Goal: Task Accomplishment & Management: Use online tool/utility

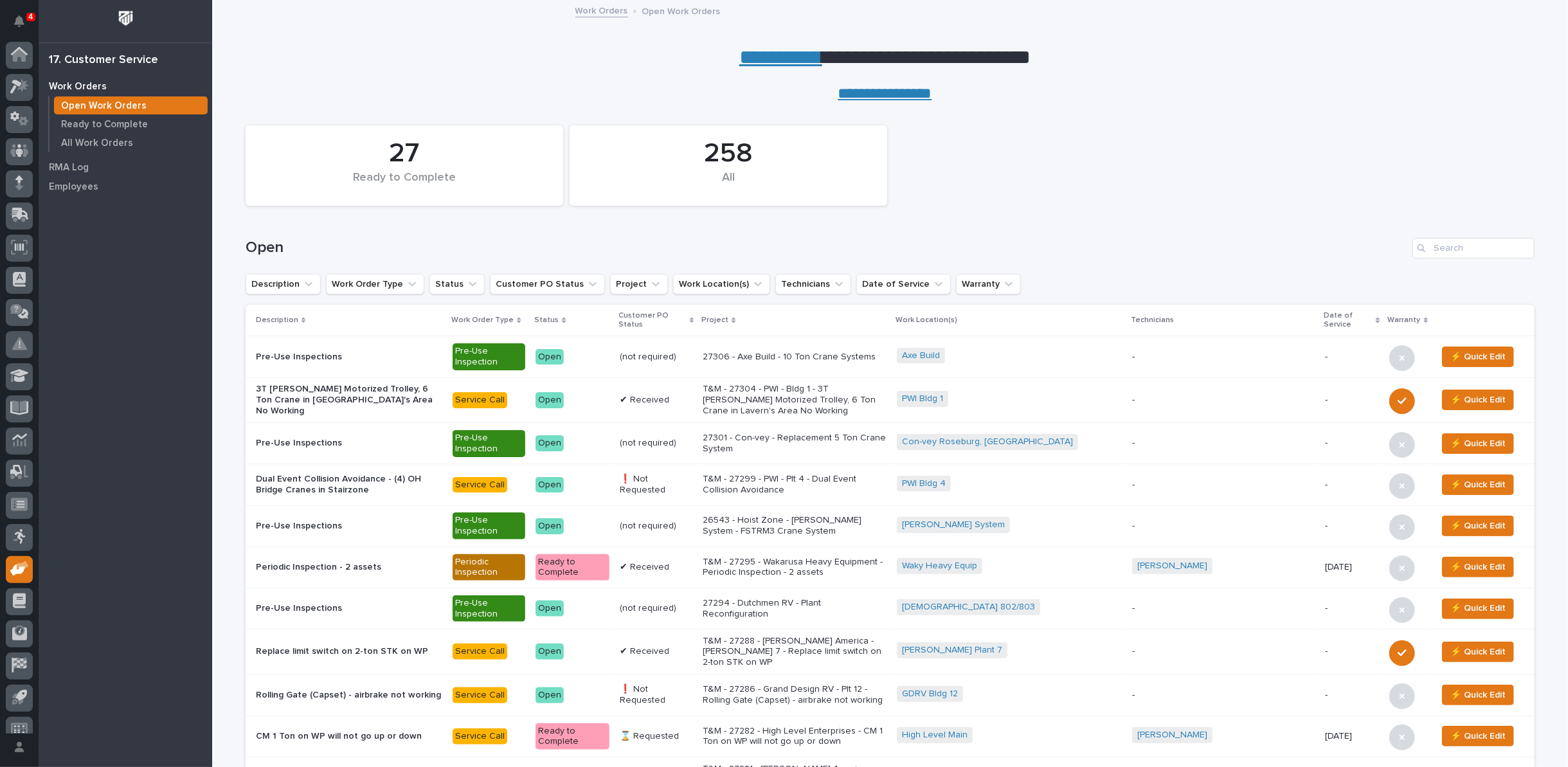
scroll to position [14, 0]
click at [1445, 252] on input "Search" at bounding box center [1473, 248] width 122 height 21
type input "27133"
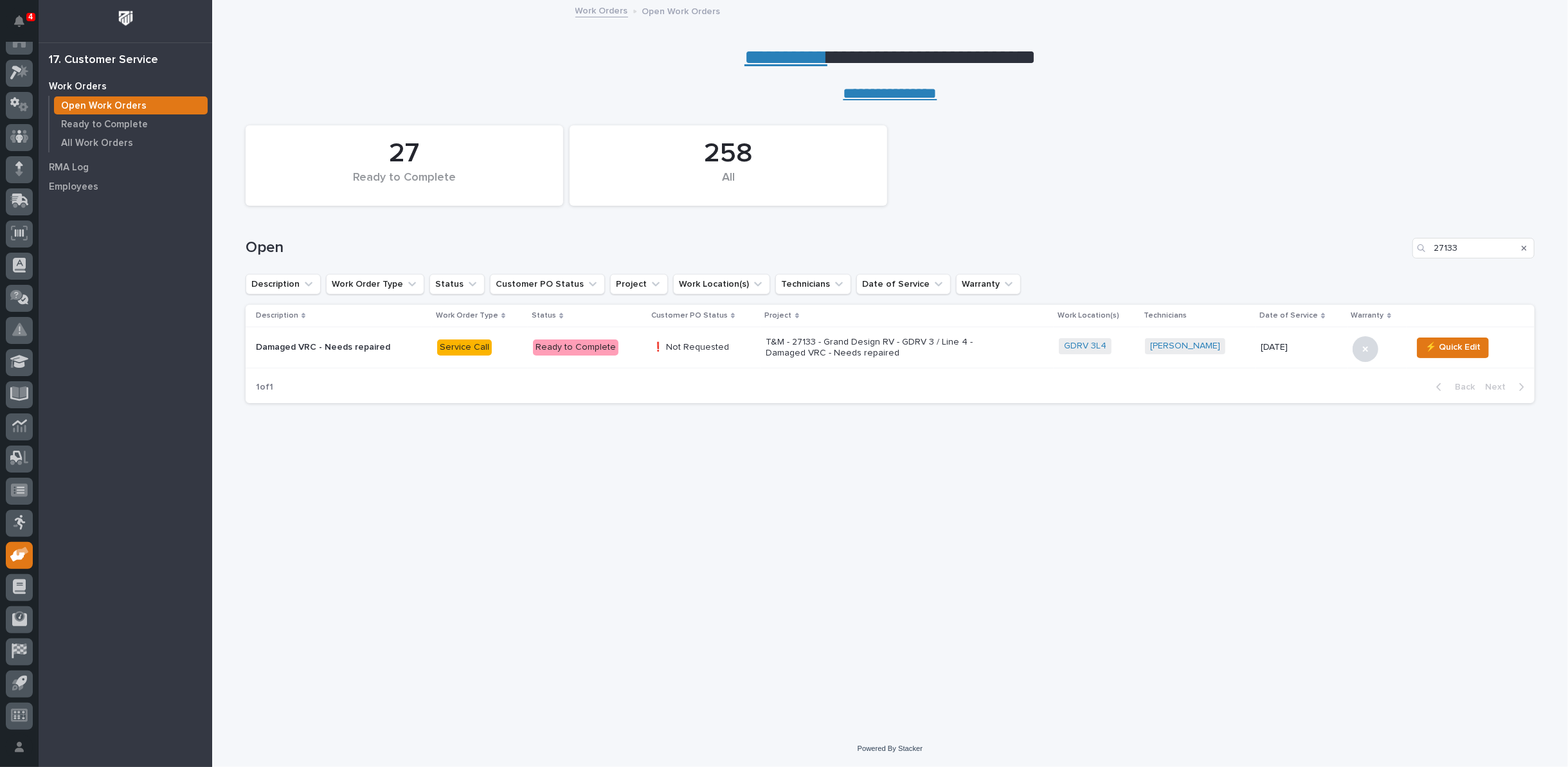
click at [809, 353] on p "T&M - 27133 - Grand Design RV - GDRV 3 / Line 4 - Damaged VRC - Needs repaired" at bounding box center [879, 348] width 225 height 22
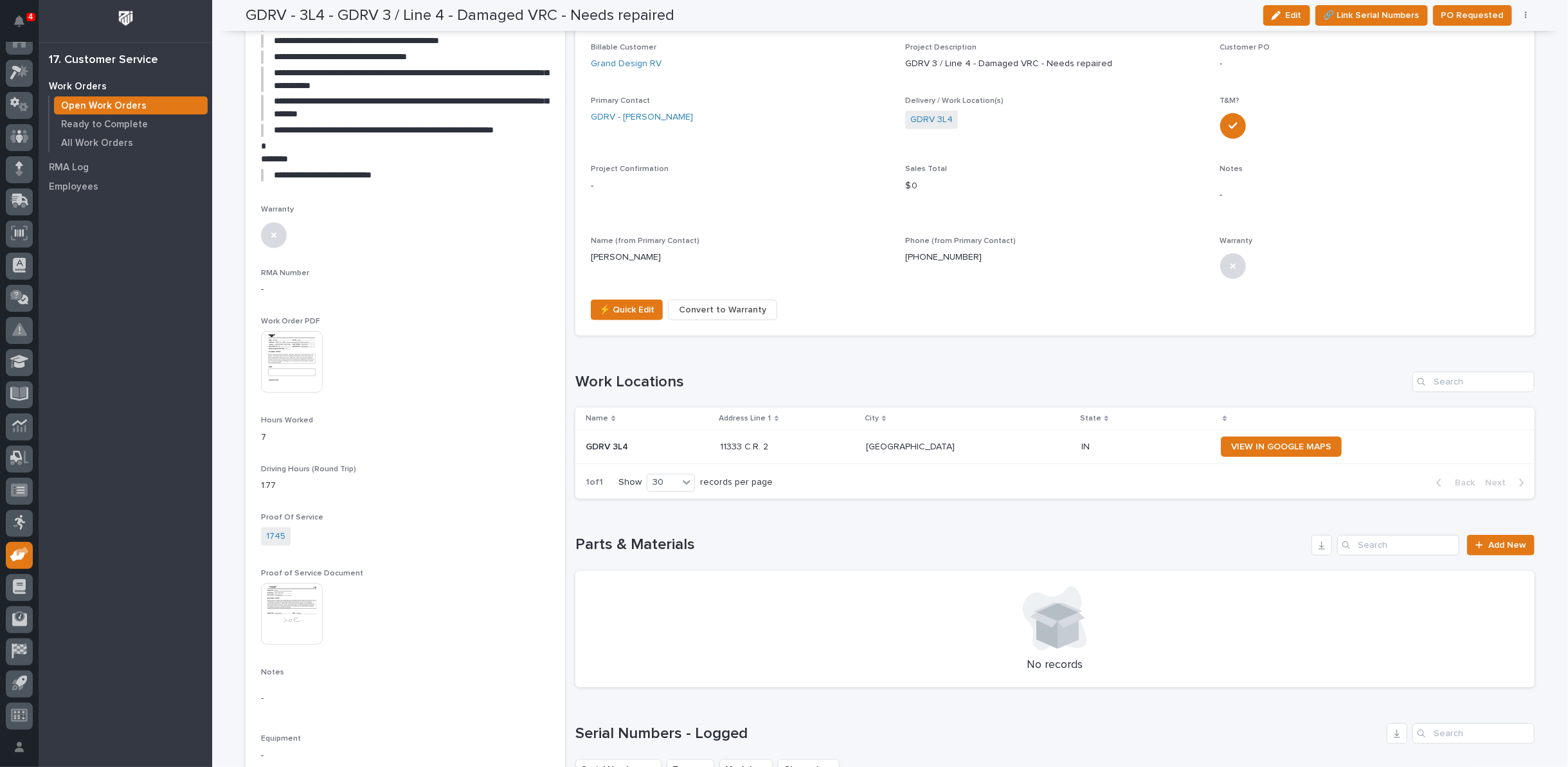
scroll to position [571, 0]
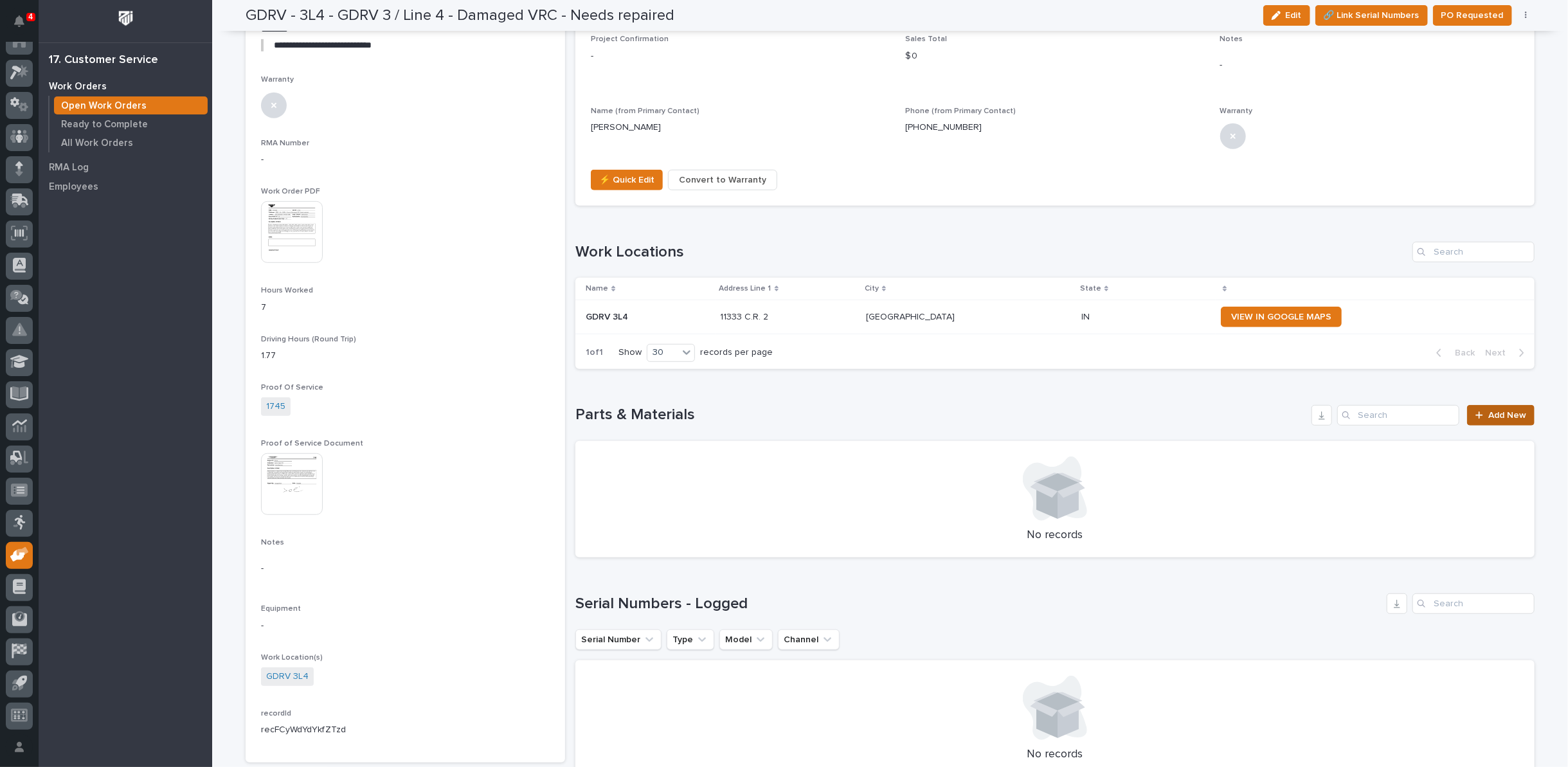
click at [1510, 413] on span "Add New" at bounding box center [1507, 415] width 38 height 9
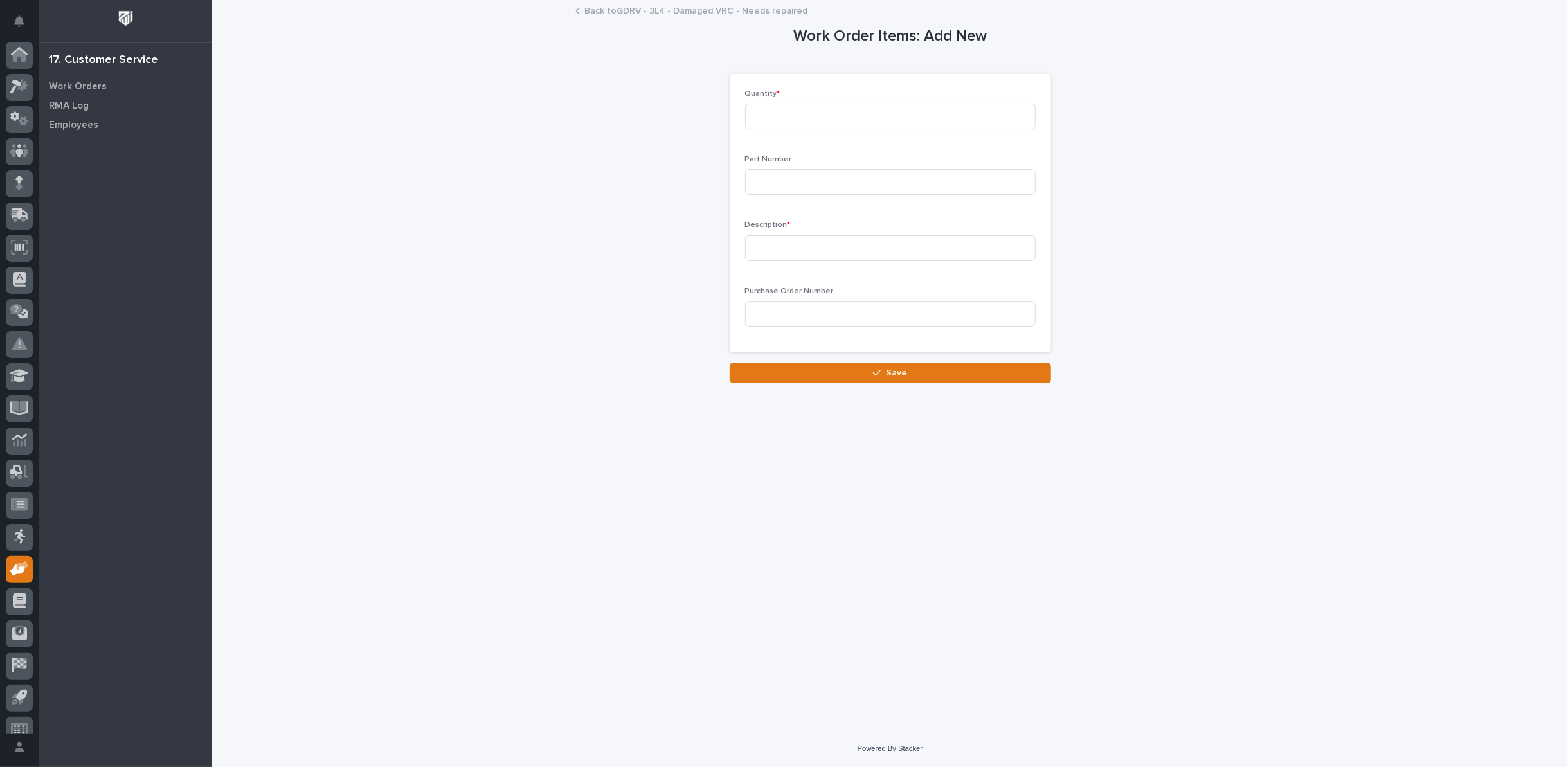
scroll to position [14, 0]
click at [818, 117] on input at bounding box center [890, 116] width 291 height 26
type input "1"
type input "14731111"
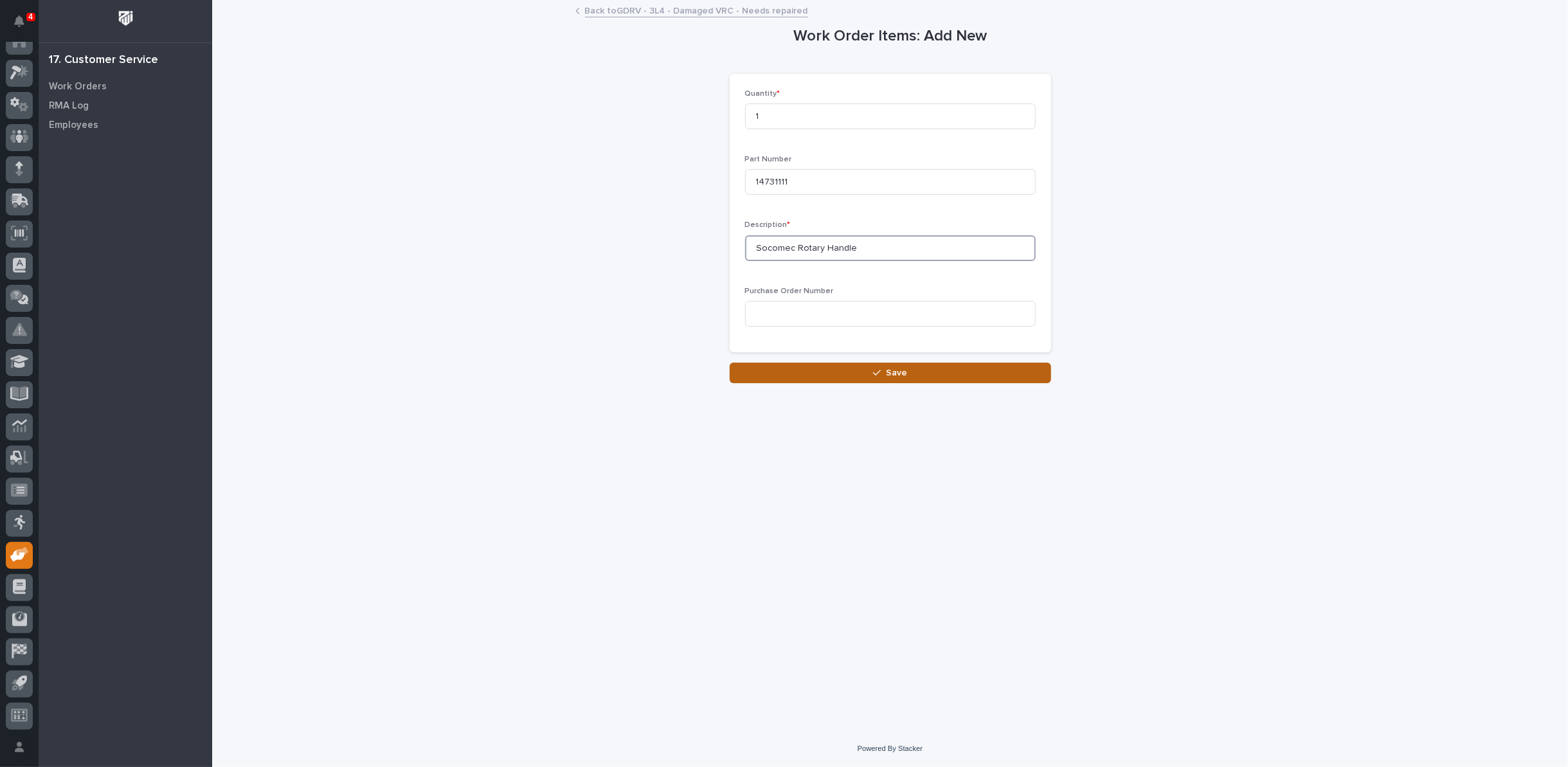
type input "Socomec Rotary Handle"
click at [877, 372] on icon "button" at bounding box center [876, 372] width 8 height 9
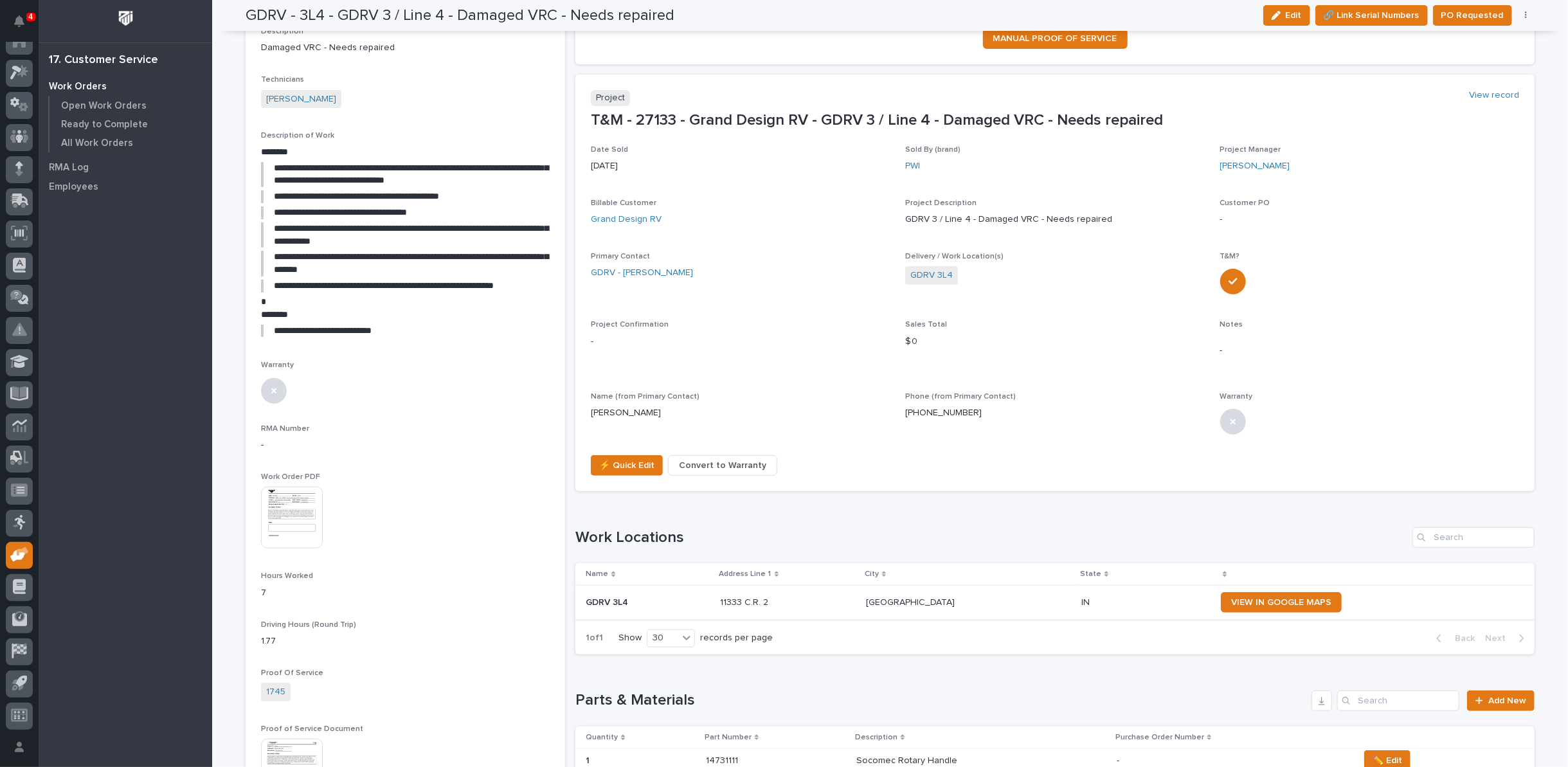
scroll to position [428, 0]
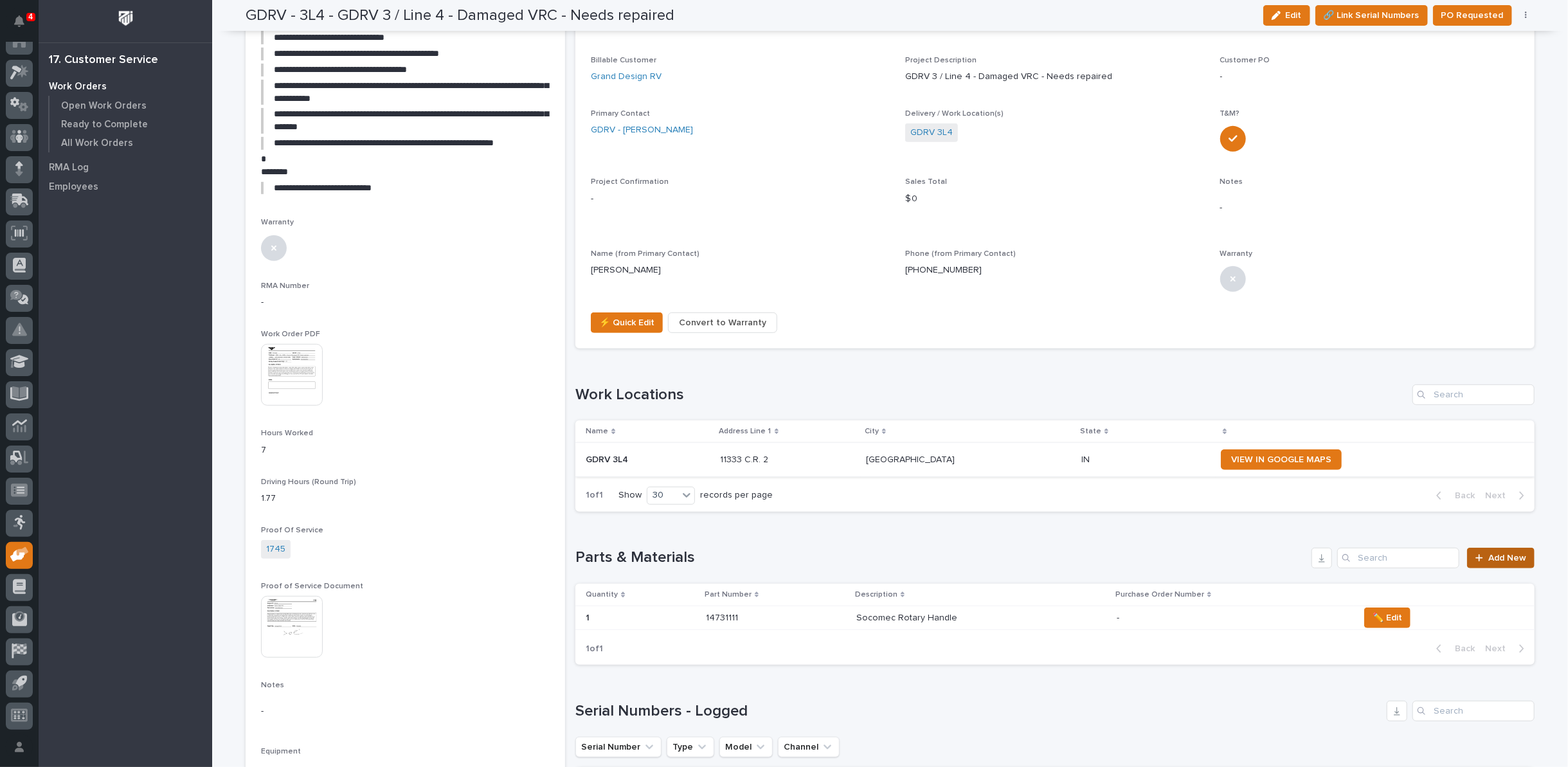
click at [1488, 553] on span "Add New" at bounding box center [1507, 557] width 38 height 9
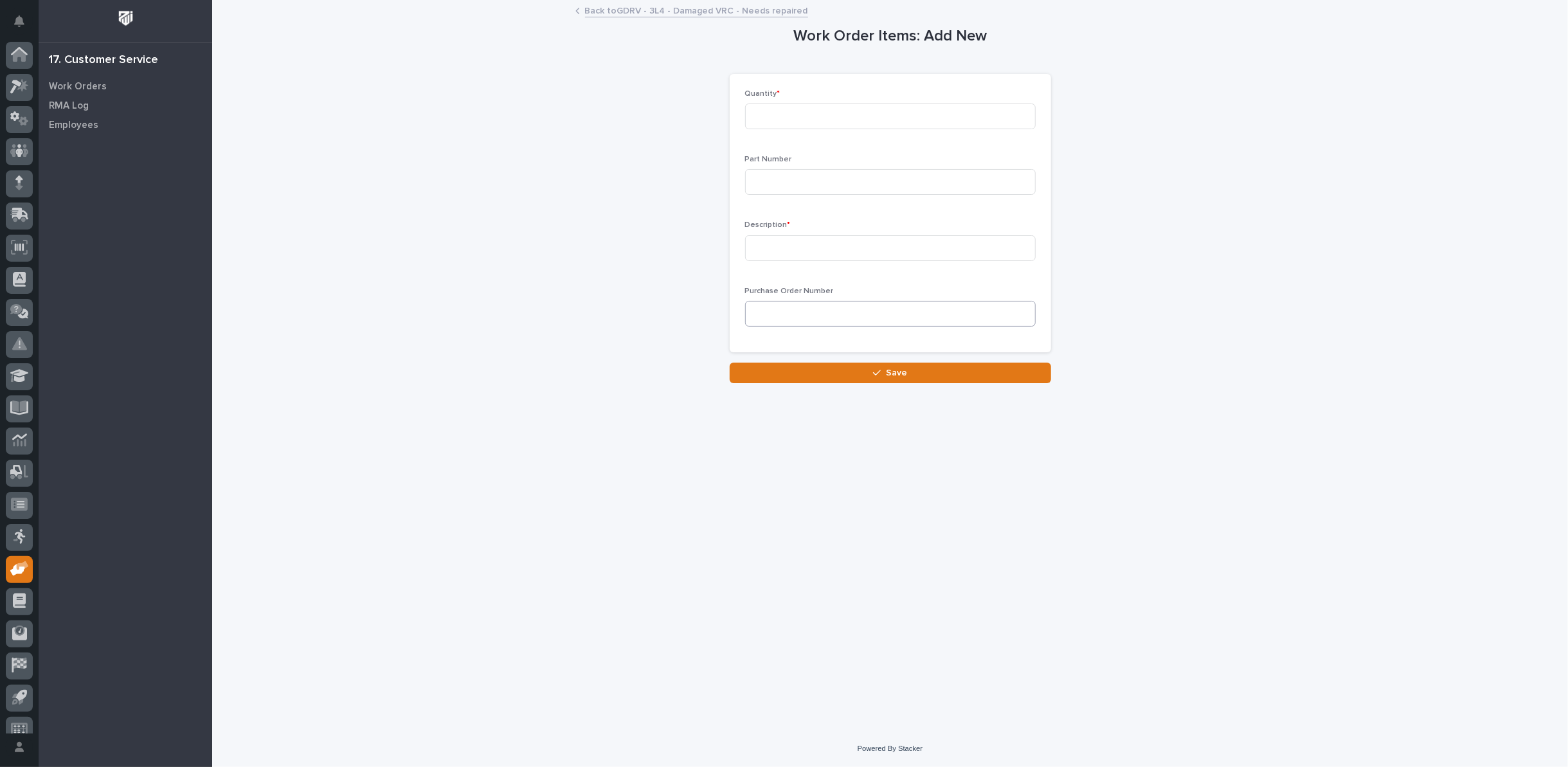
scroll to position [14, 0]
click at [764, 118] on input at bounding box center [890, 116] width 291 height 26
type input "1"
type input "AD22003004"
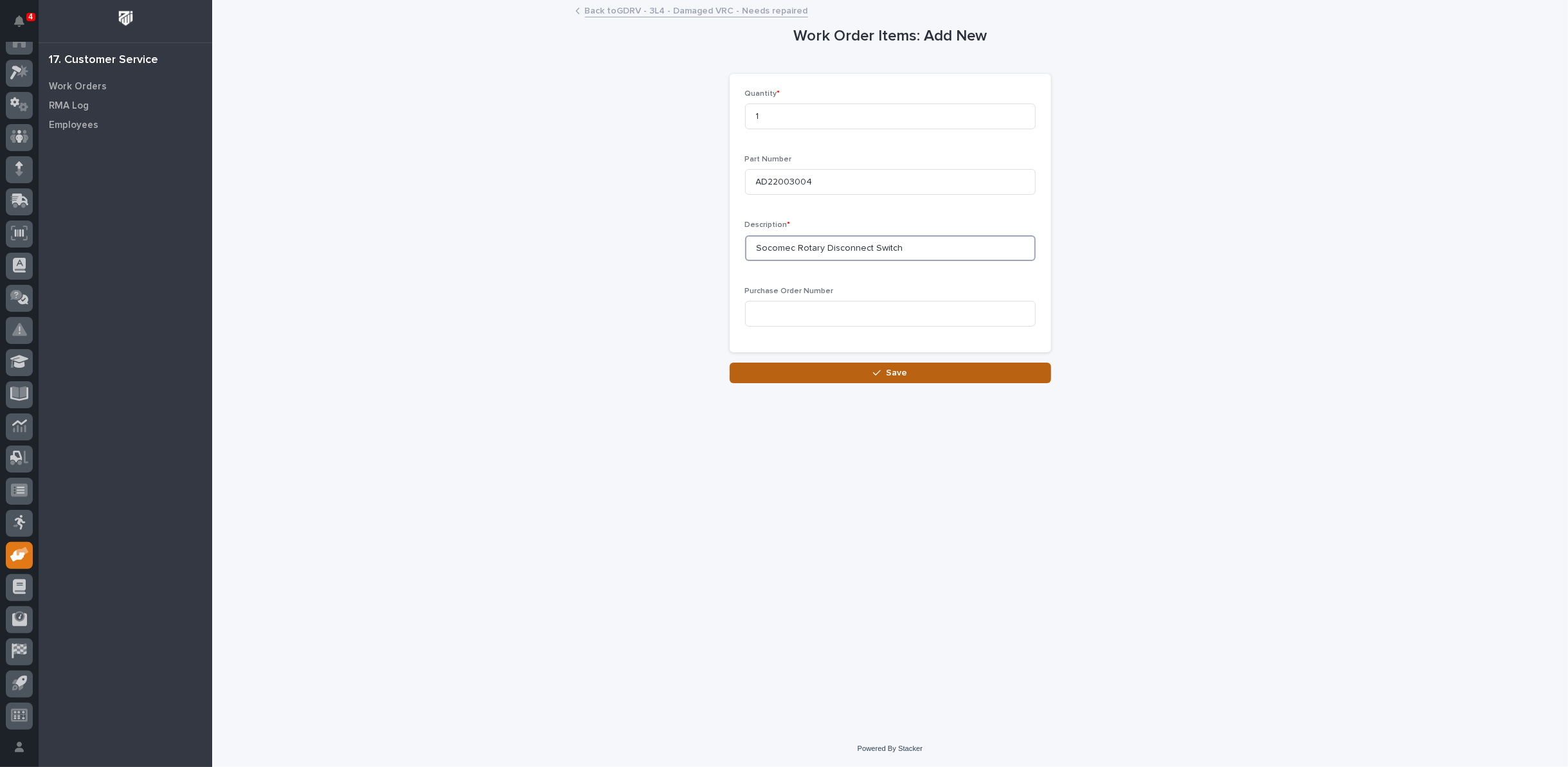
type input "Socomec Rotary Disconnect Switch"
click at [853, 371] on button "Save" at bounding box center [890, 372] width 321 height 21
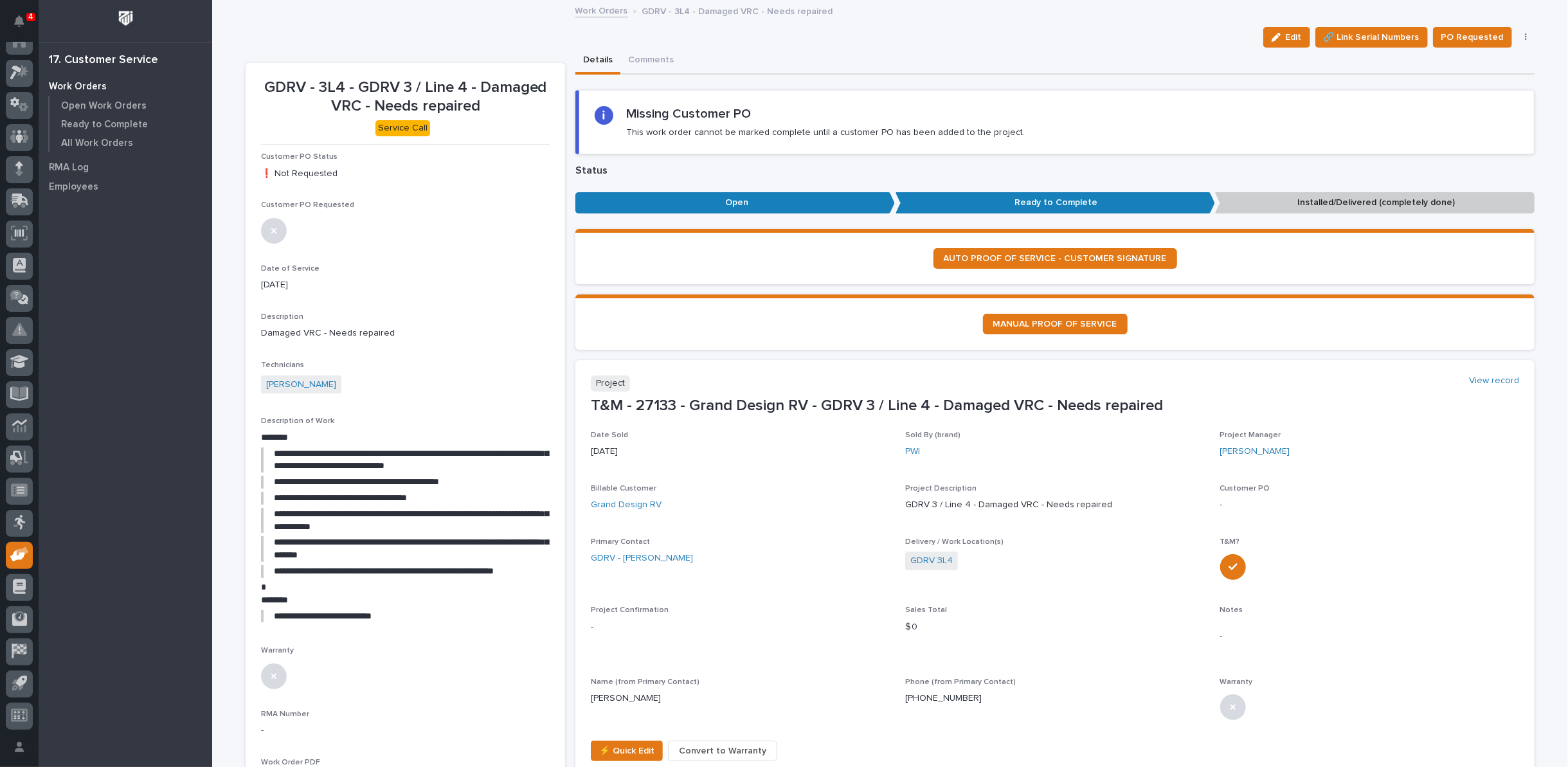
scroll to position [214, 0]
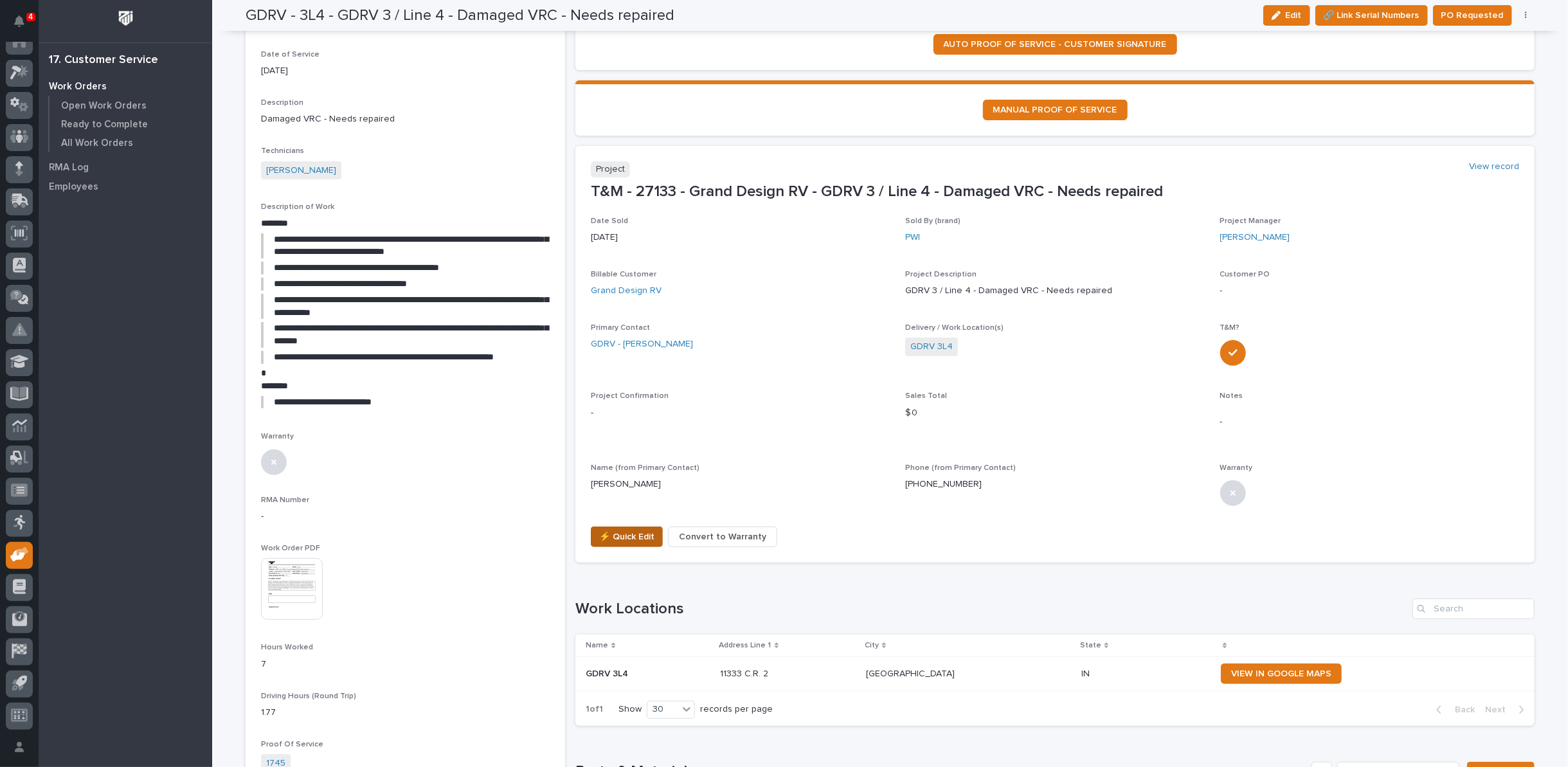
click at [615, 533] on span "⚡ Quick Edit" at bounding box center [626, 536] width 55 height 15
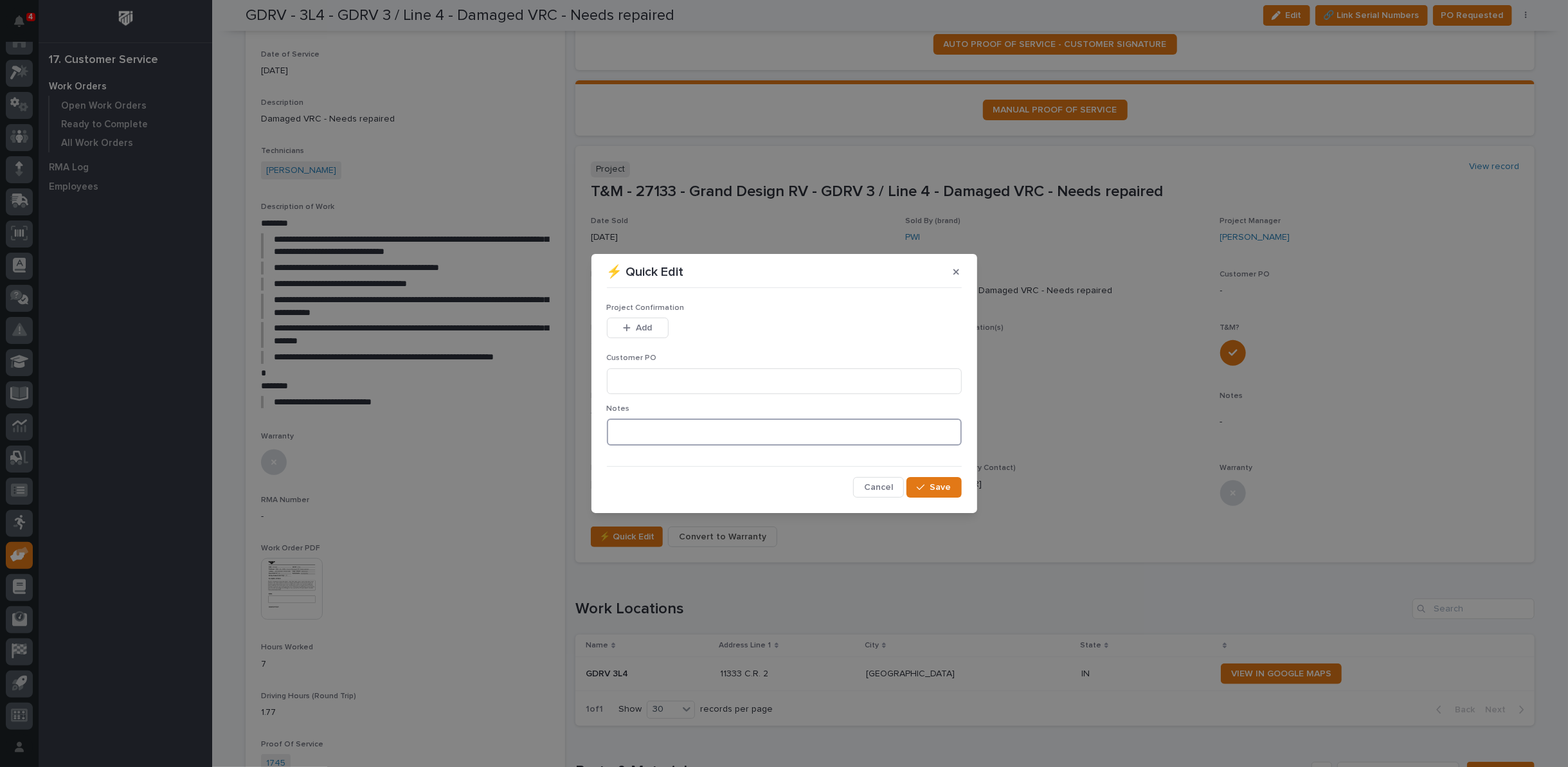
click at [625, 434] on textarea at bounding box center [784, 432] width 355 height 27
type textarea "*********"
click at [915, 486] on button "Save" at bounding box center [933, 487] width 55 height 21
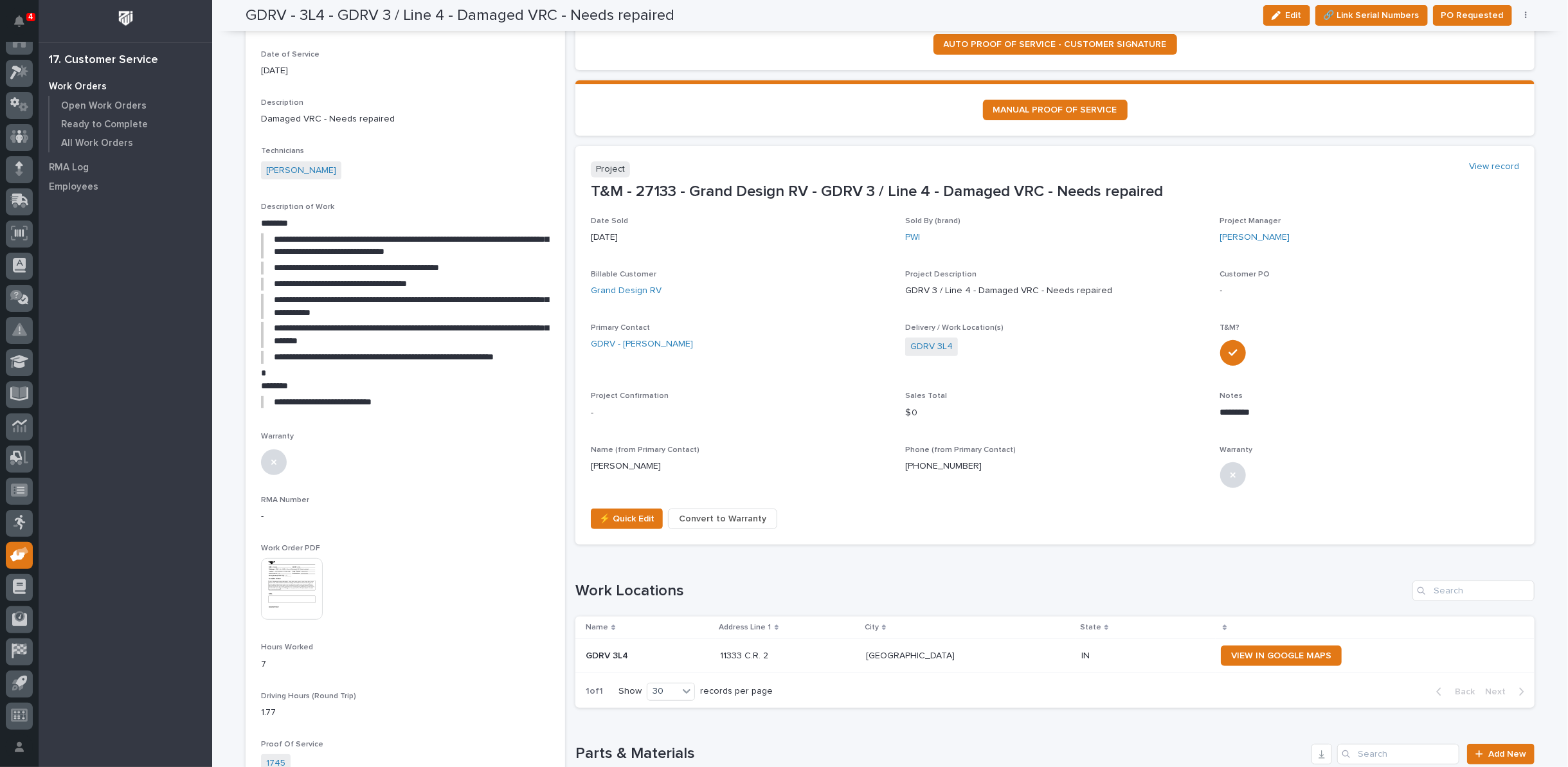
scroll to position [205, 0]
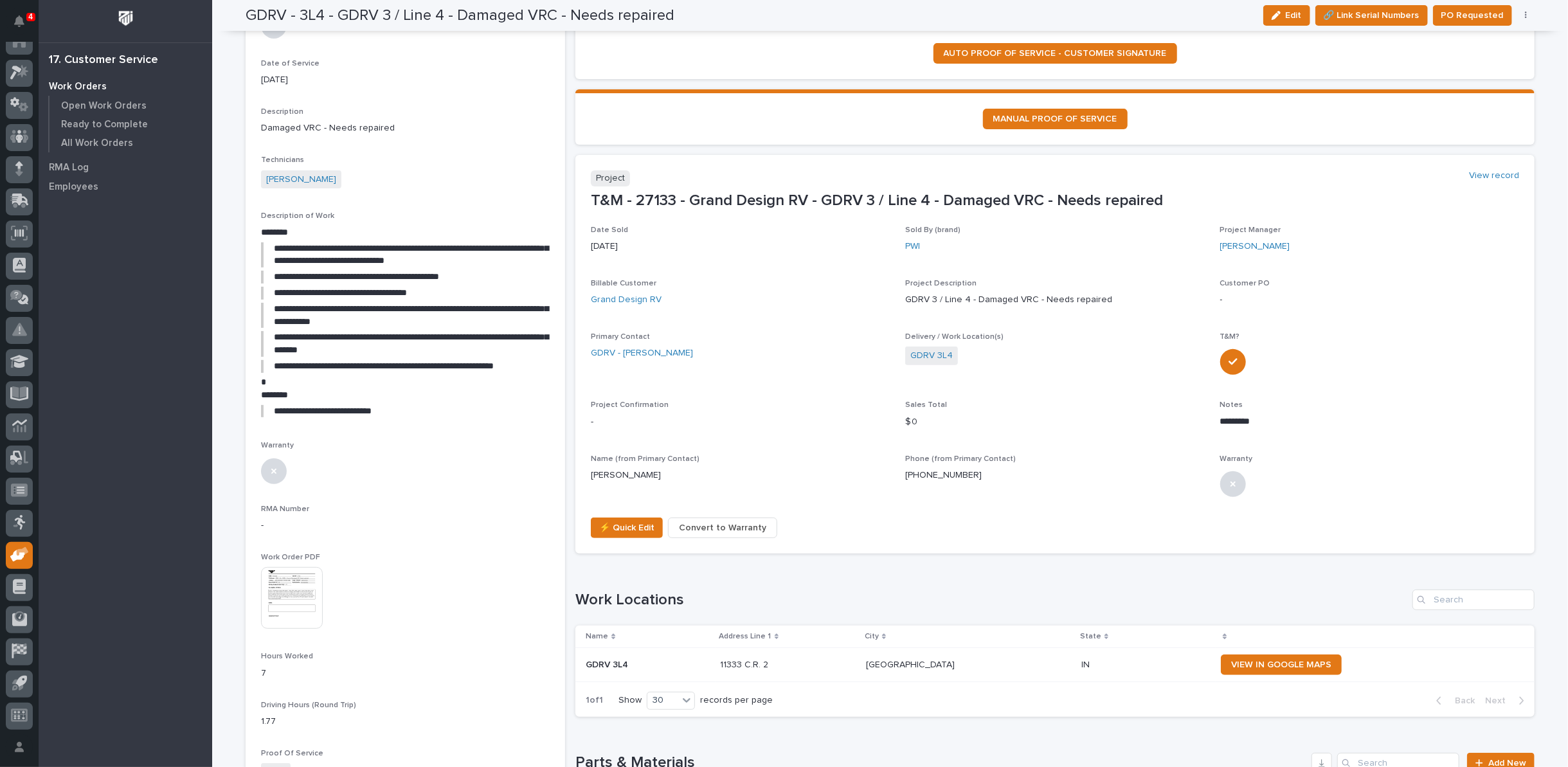
click at [1452, 16] on span "PO Requested" at bounding box center [1472, 15] width 62 height 15
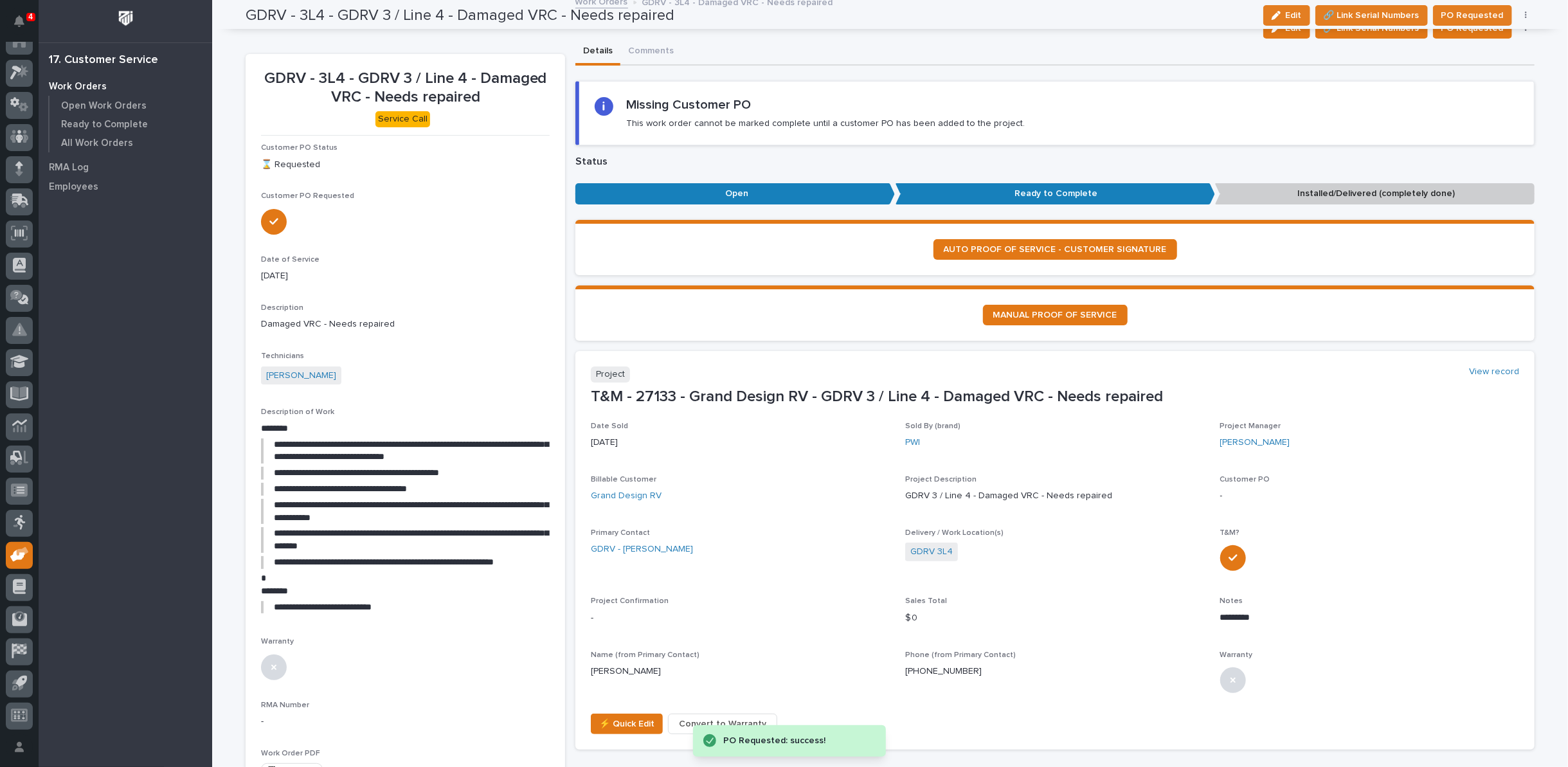
scroll to position [0, 0]
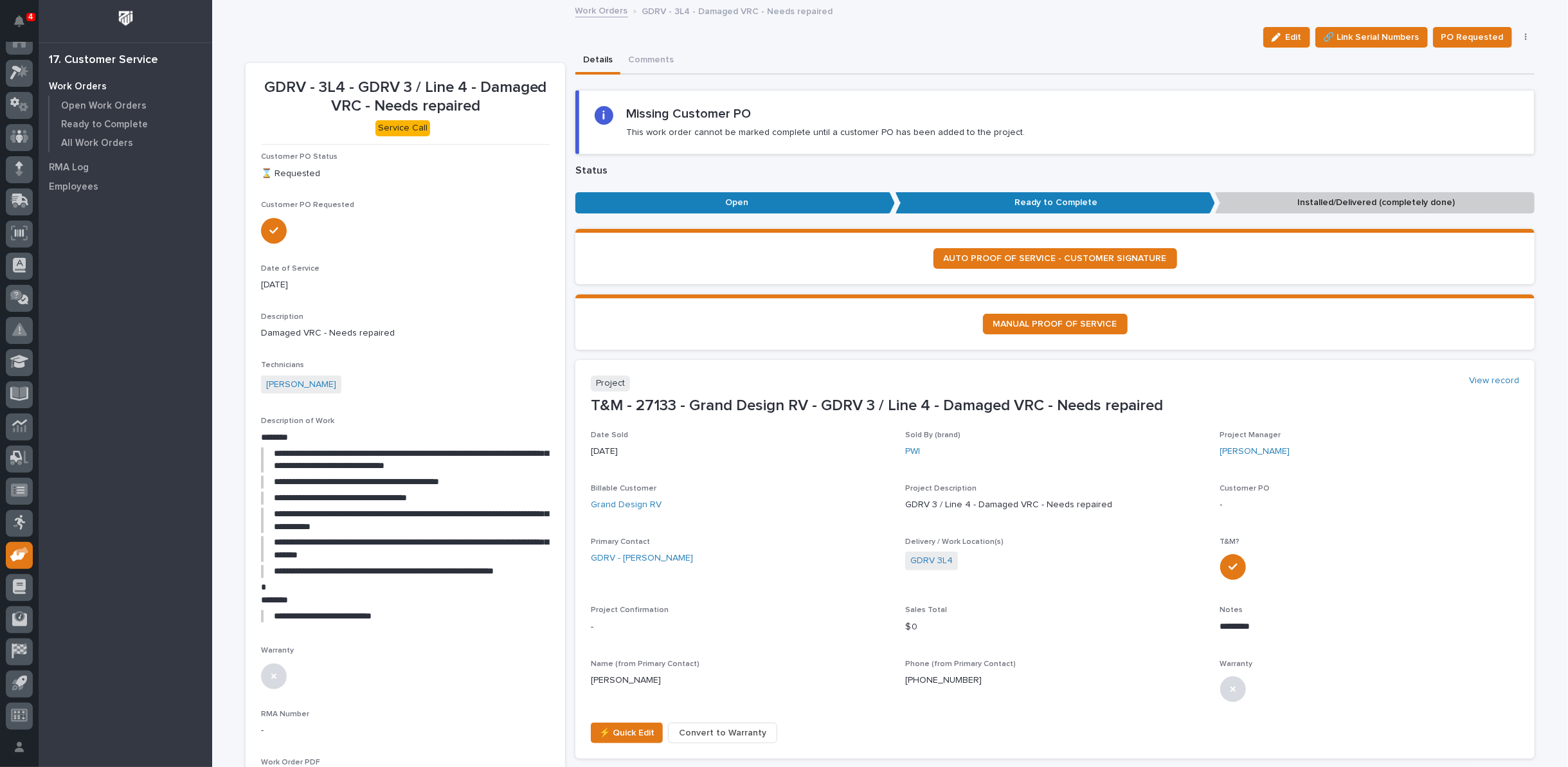
click at [592, 13] on link "Work Orders" at bounding box center [601, 10] width 53 height 15
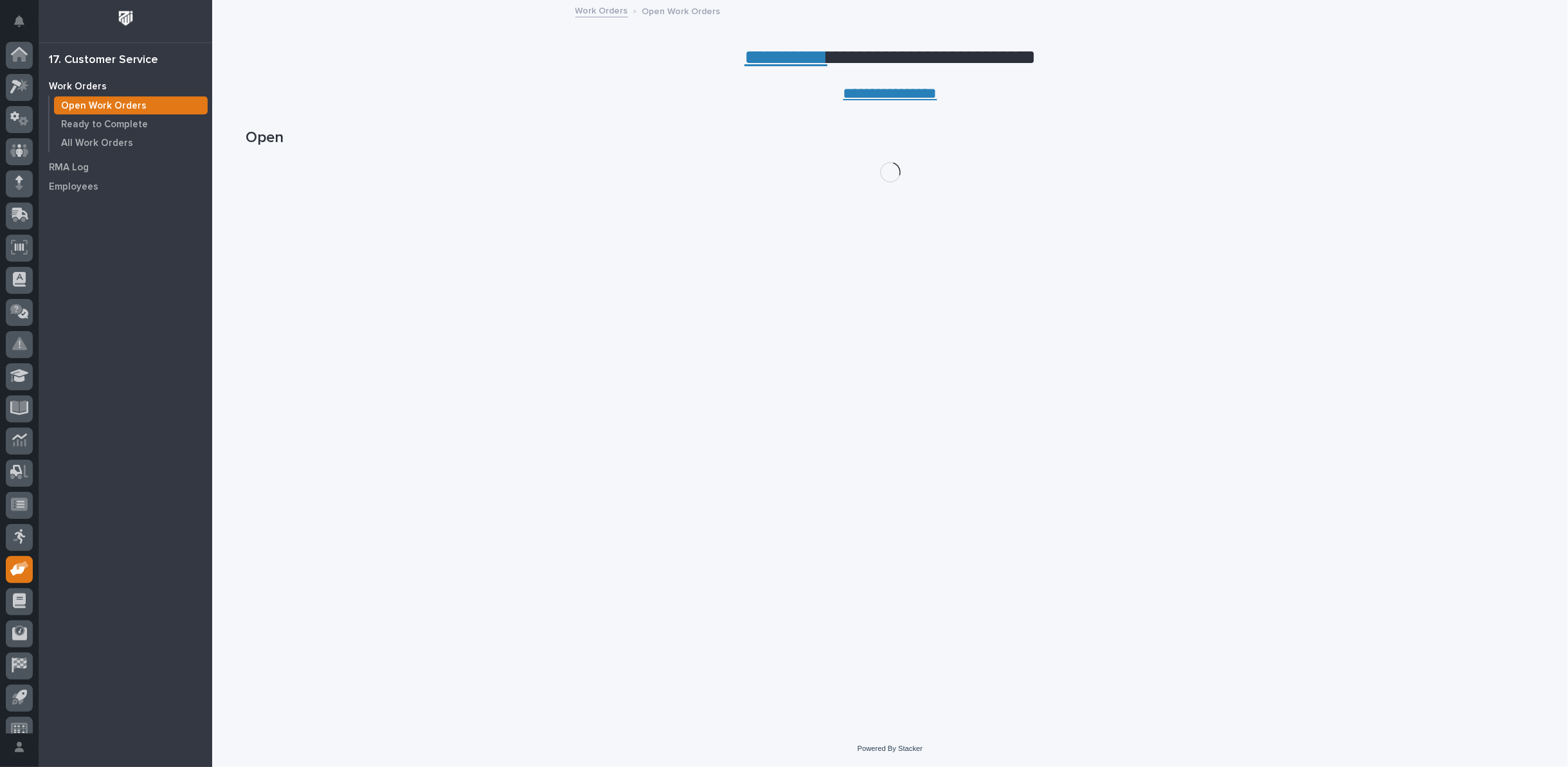
scroll to position [14, 0]
